Goal: Use online tool/utility: Utilize a website feature to perform a specific function

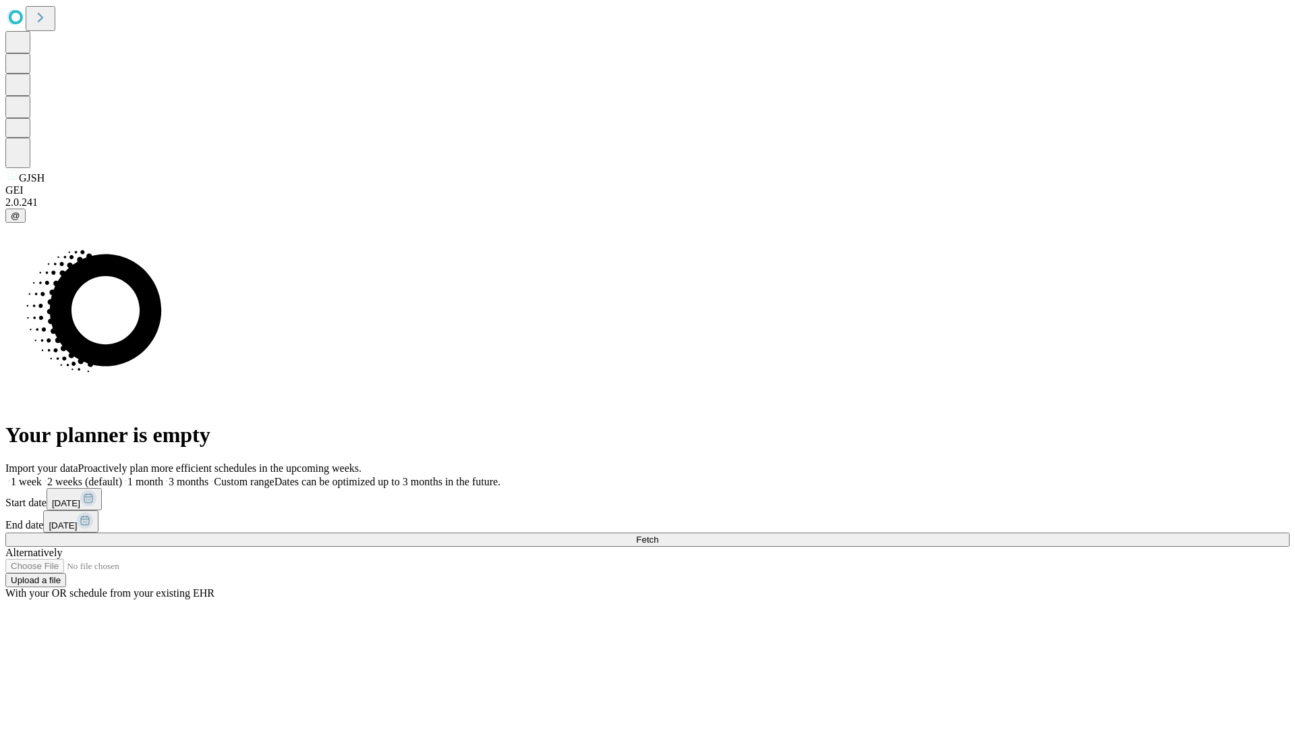
click at [658, 534] on span "Fetch" at bounding box center [647, 539] width 22 height 10
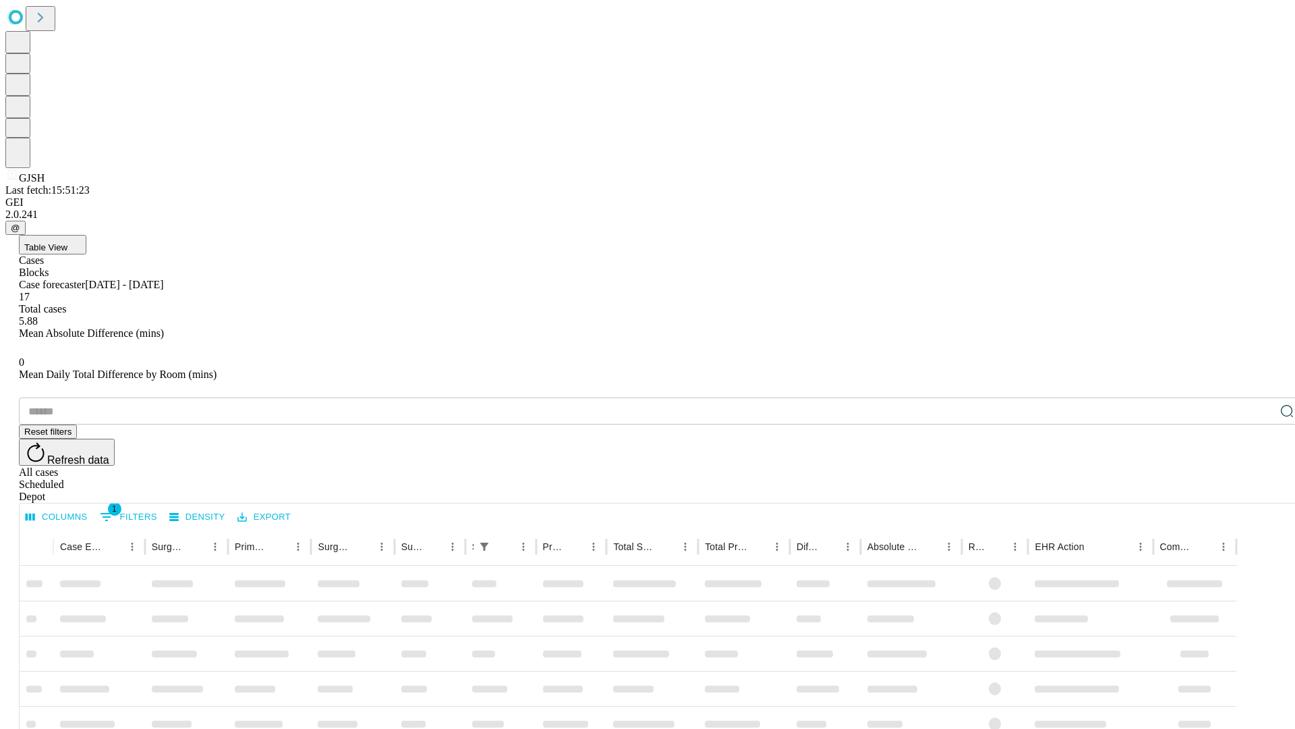
click at [67, 242] on span "Table View" at bounding box center [45, 247] width 43 height 10
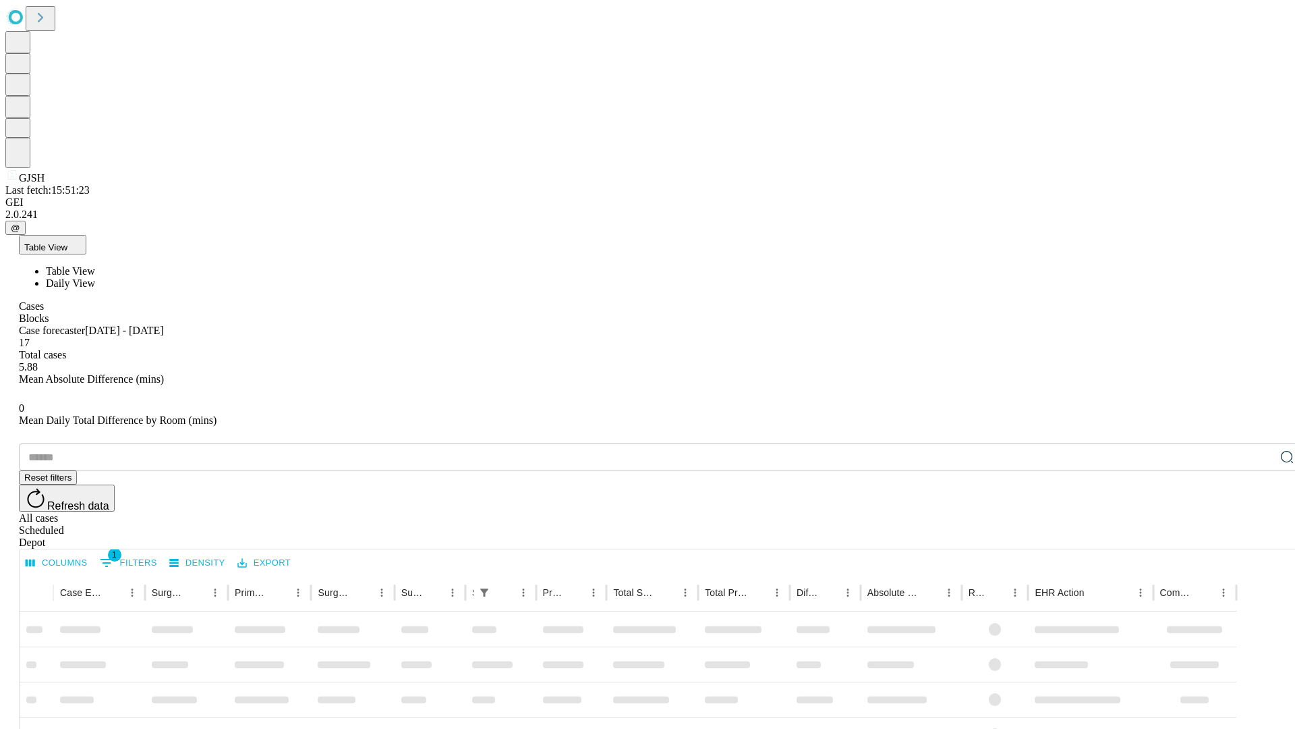
click at [95, 277] on span "Daily View" at bounding box center [70, 282] width 49 height 11
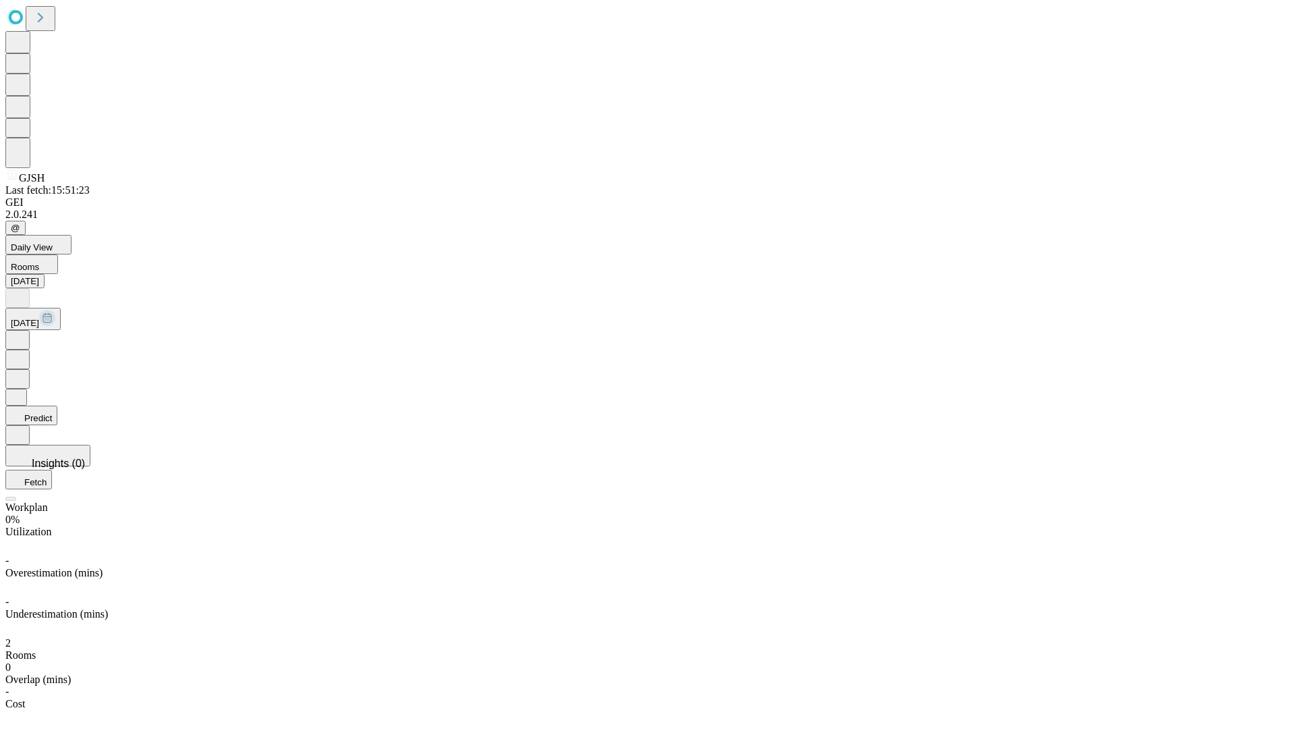
click at [57, 405] on button "Predict" at bounding box center [31, 415] width 52 height 20
